Goal: Use online tool/utility: Utilize a website feature to perform a specific function

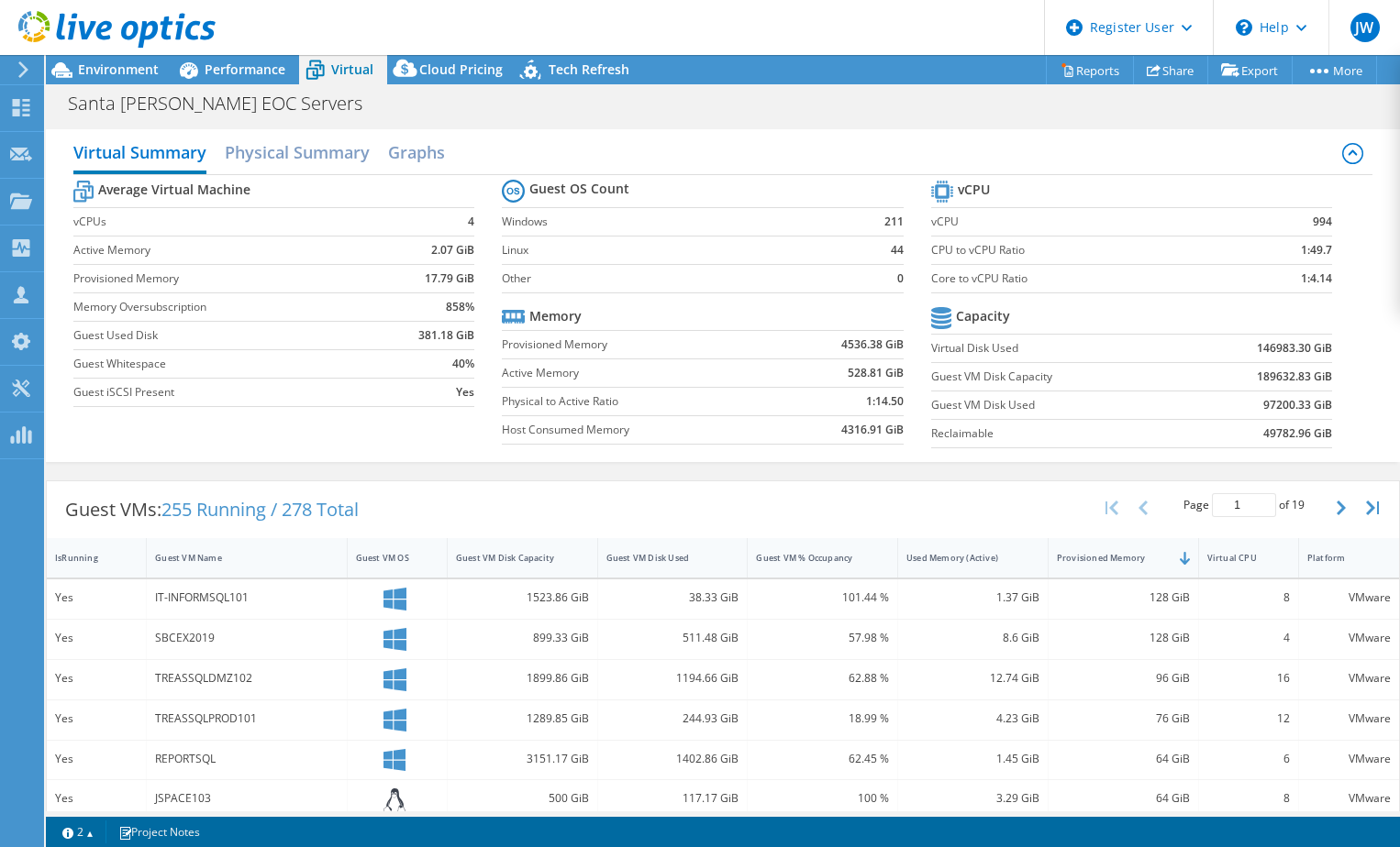
select select "USD"
click at [1228, 559] on div "Virtual CPU" at bounding box center [1237, 558] width 60 height 12
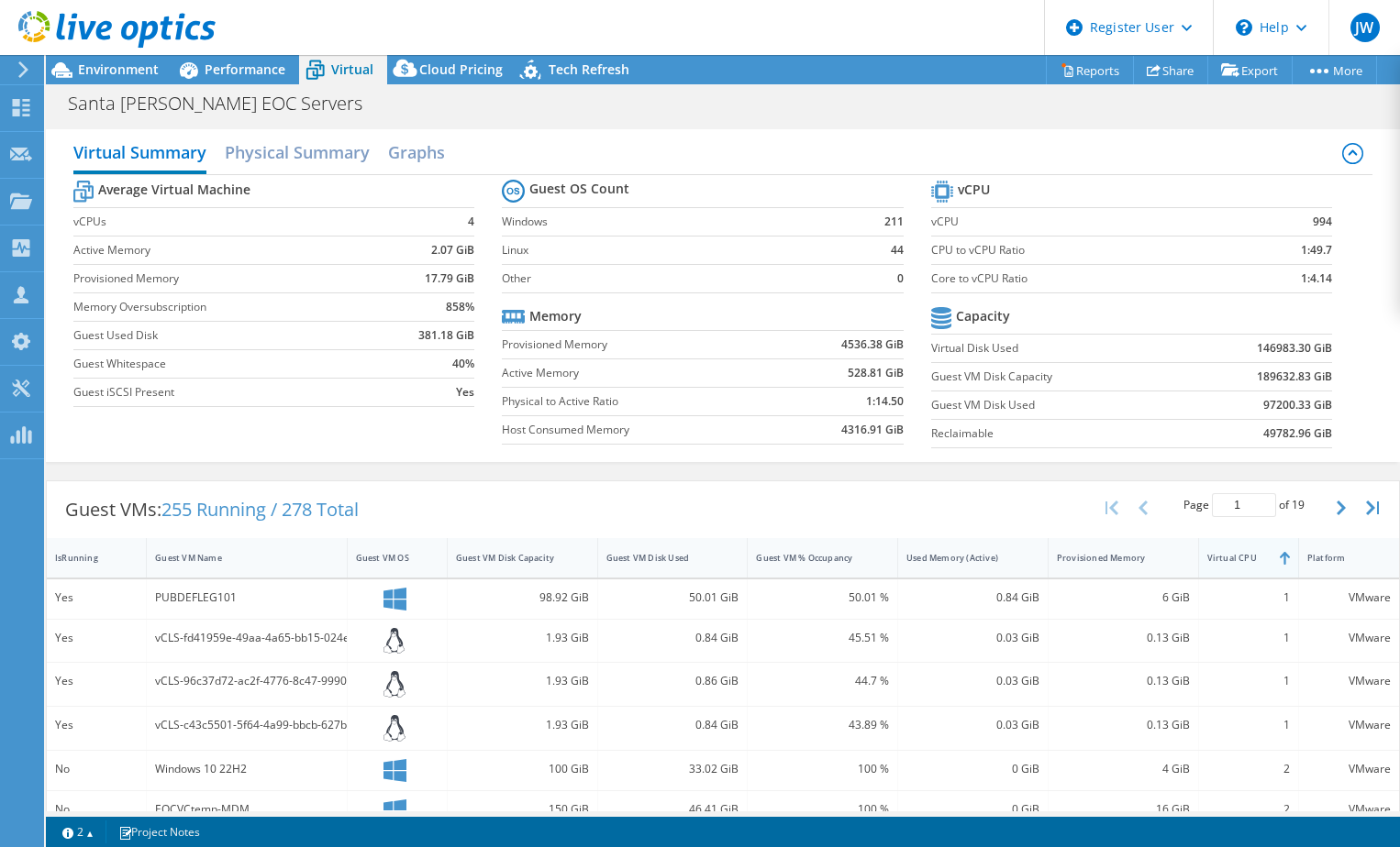
click at [1228, 559] on div "Virtual CPU" at bounding box center [1237, 558] width 60 height 12
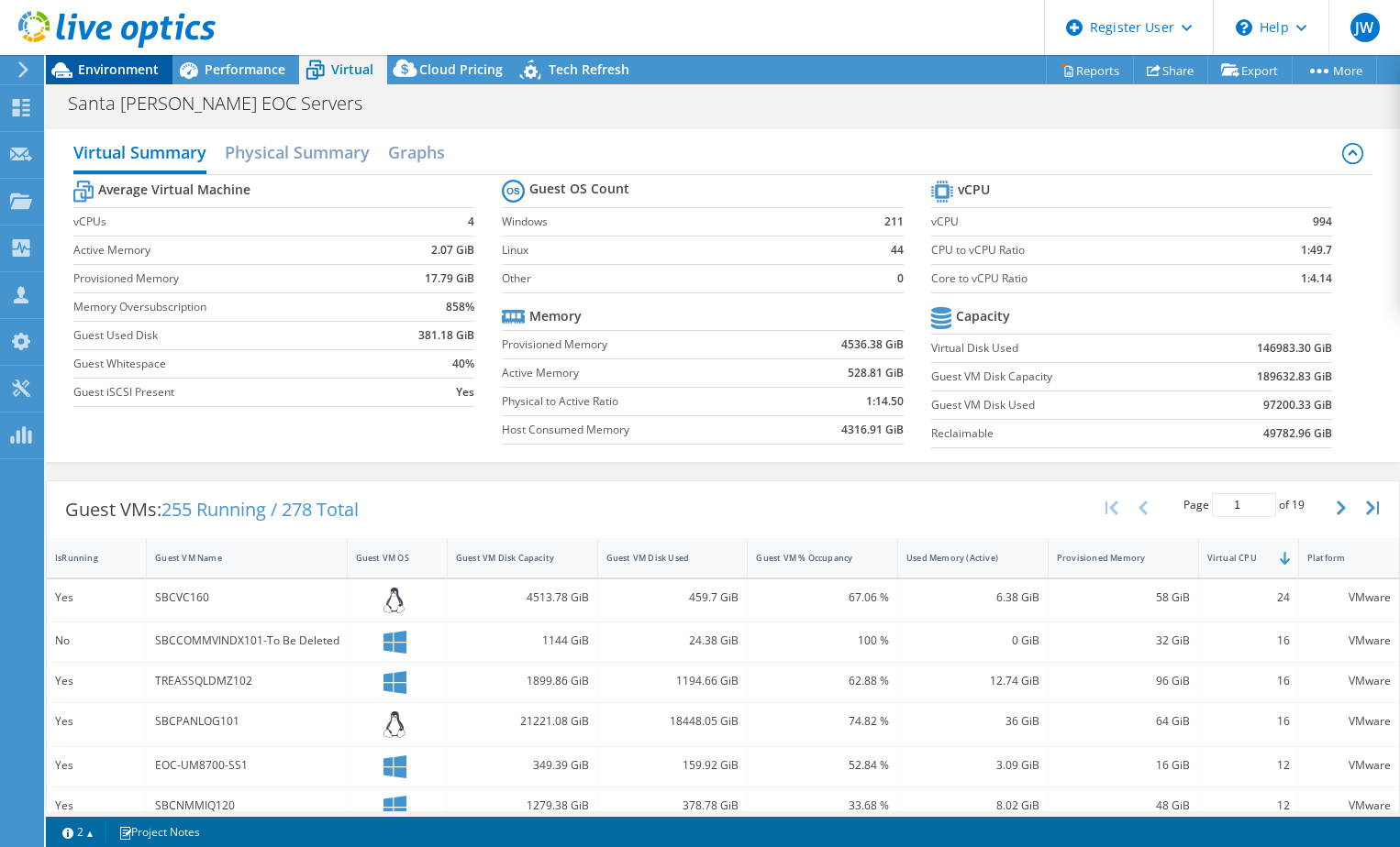
click at [136, 68] on span "Environment" at bounding box center [118, 69] width 80 height 18
